Goal: Browse casually

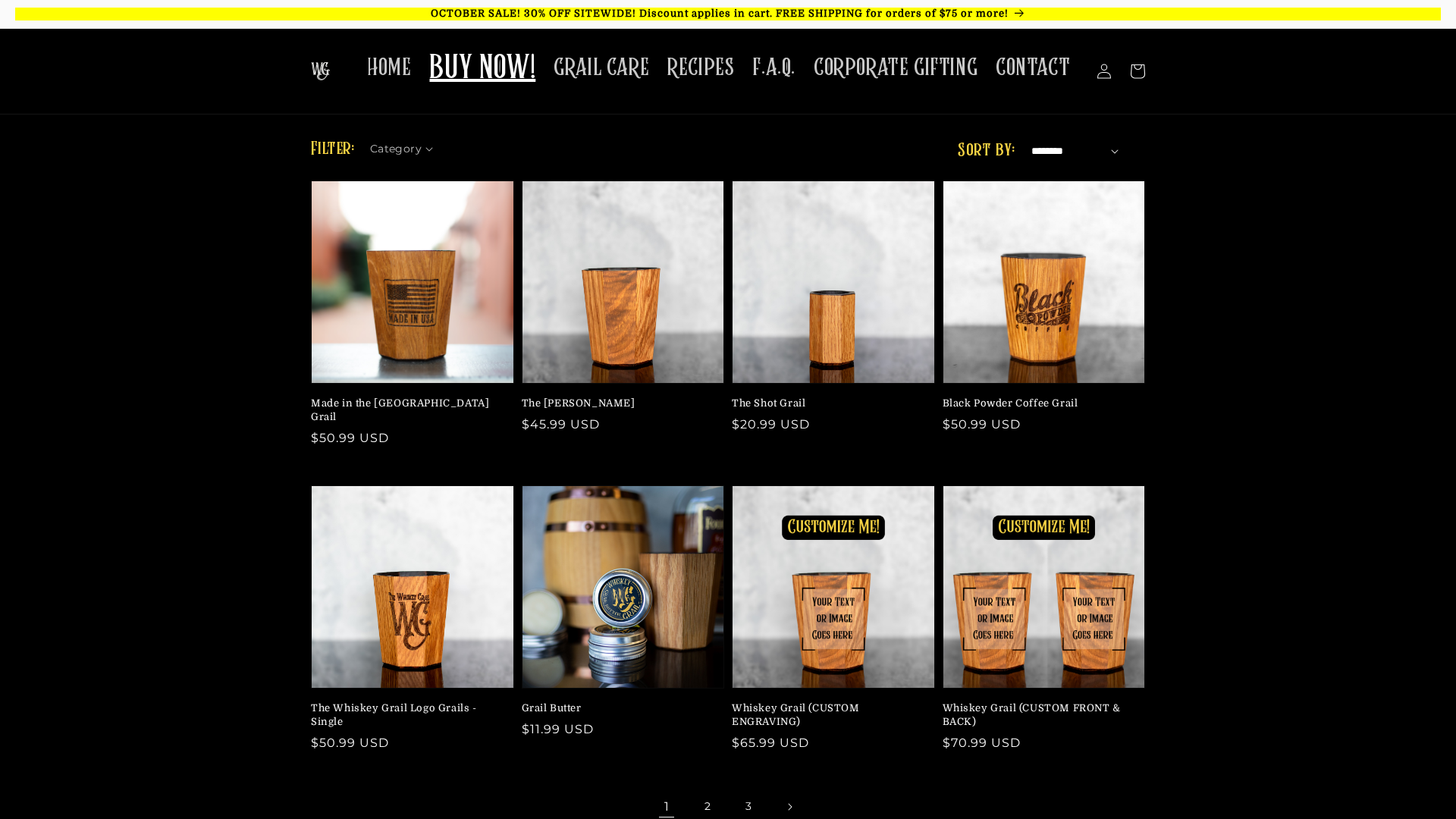
scroll to position [514, 0]
